Goal: Find specific page/section: Find specific page/section

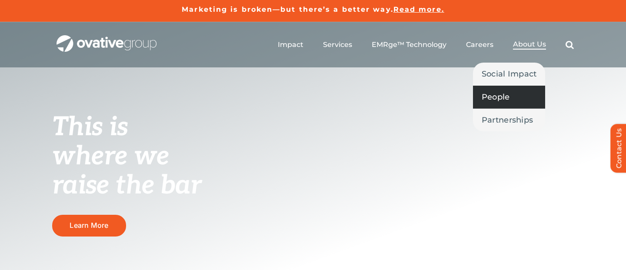
click at [489, 99] on span "People" at bounding box center [496, 97] width 28 height 12
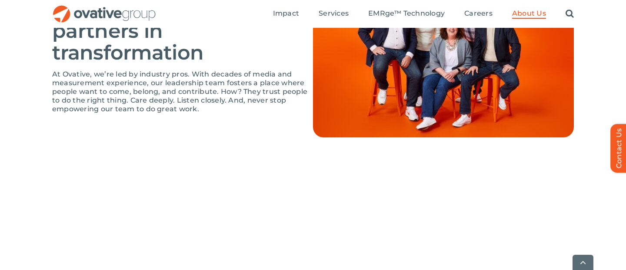
scroll to position [683, 0]
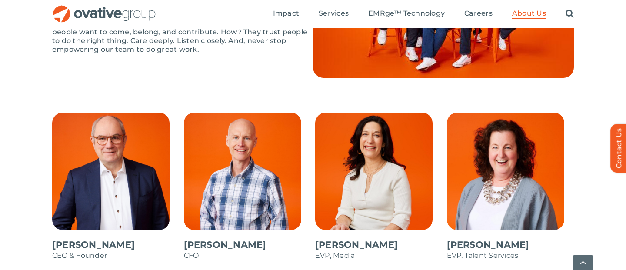
click at [337, 149] on span at bounding box center [378, 191] width 127 height 157
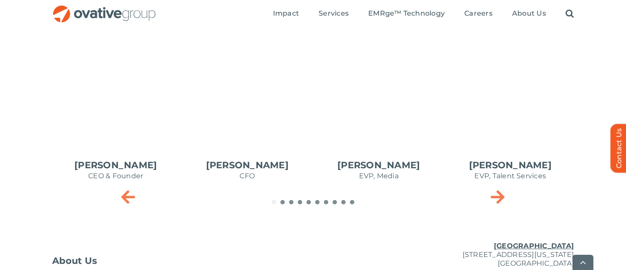
scroll to position [434, 0]
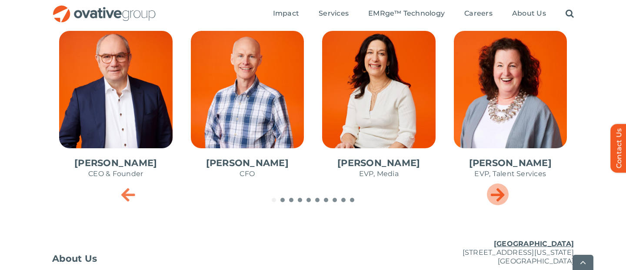
click at [501, 193] on icon "Next slide" at bounding box center [498, 194] width 14 height 17
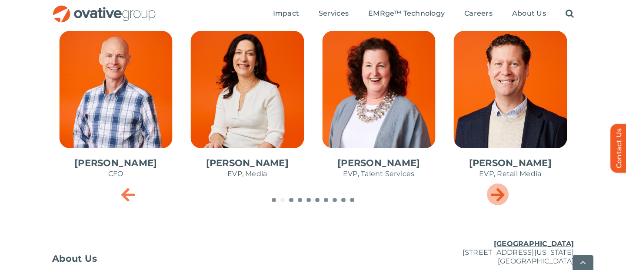
click at [501, 193] on icon "Next slide" at bounding box center [498, 194] width 14 height 17
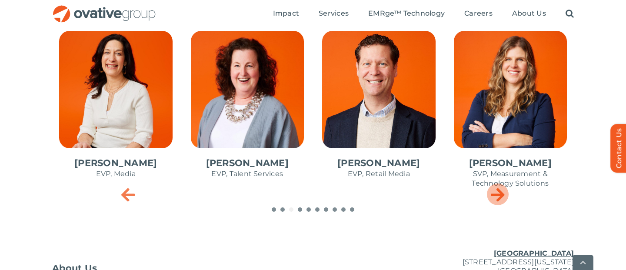
click at [501, 193] on icon "Next slide" at bounding box center [498, 194] width 14 height 17
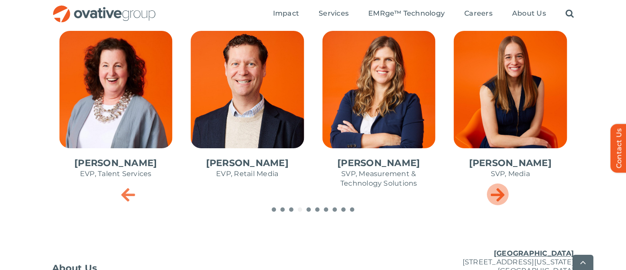
click at [501, 193] on icon "Next slide" at bounding box center [498, 194] width 14 height 17
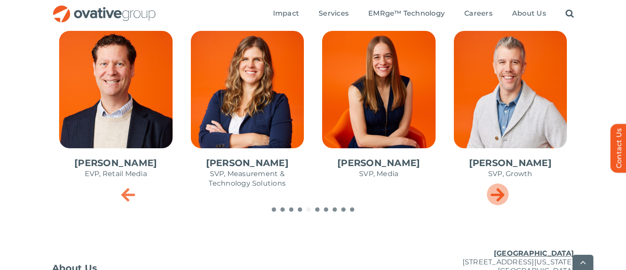
click at [501, 193] on icon "Next slide" at bounding box center [498, 194] width 14 height 17
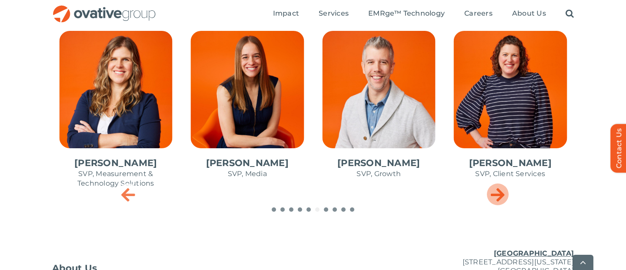
click at [501, 193] on icon "Next slide" at bounding box center [498, 194] width 14 height 17
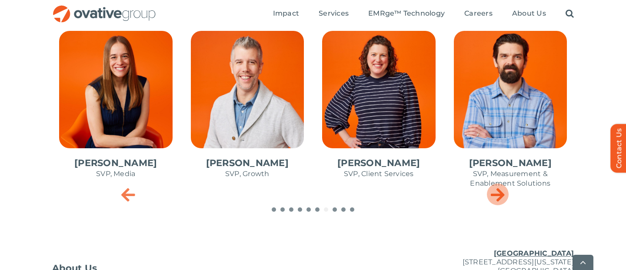
click at [501, 193] on icon "Next slide" at bounding box center [498, 194] width 14 height 17
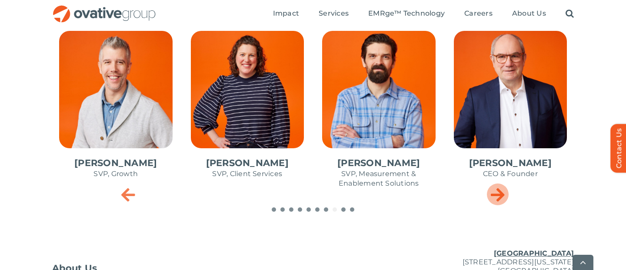
click at [501, 193] on icon "Next slide" at bounding box center [498, 194] width 14 height 17
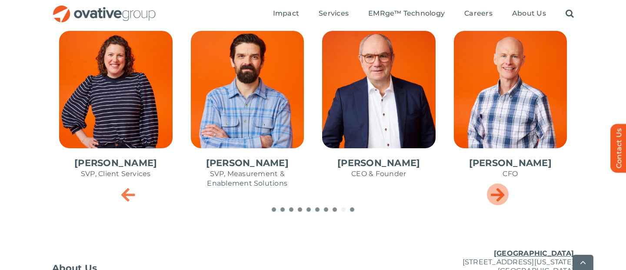
click at [501, 193] on icon "Next slide" at bounding box center [498, 194] width 14 height 17
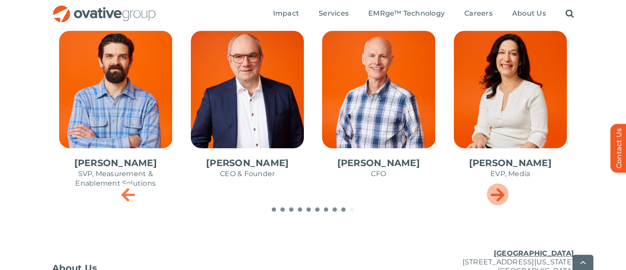
click at [501, 193] on icon "Next slide" at bounding box center [498, 194] width 14 height 17
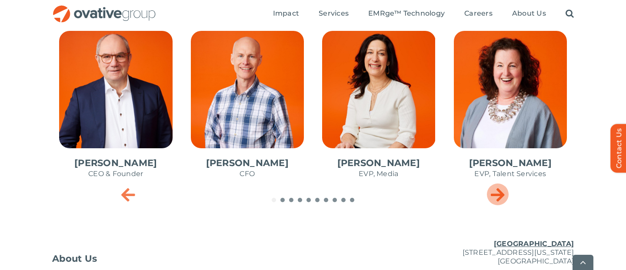
click at [501, 193] on icon "Next slide" at bounding box center [498, 194] width 14 height 17
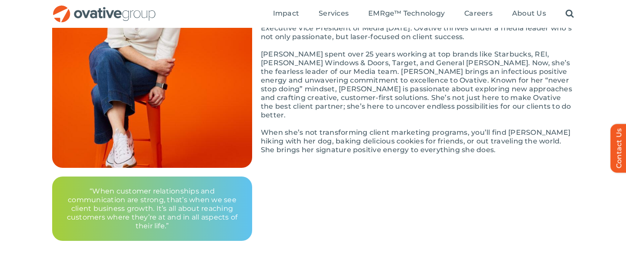
scroll to position [0, 0]
